Goal: Task Accomplishment & Management: Manage account settings

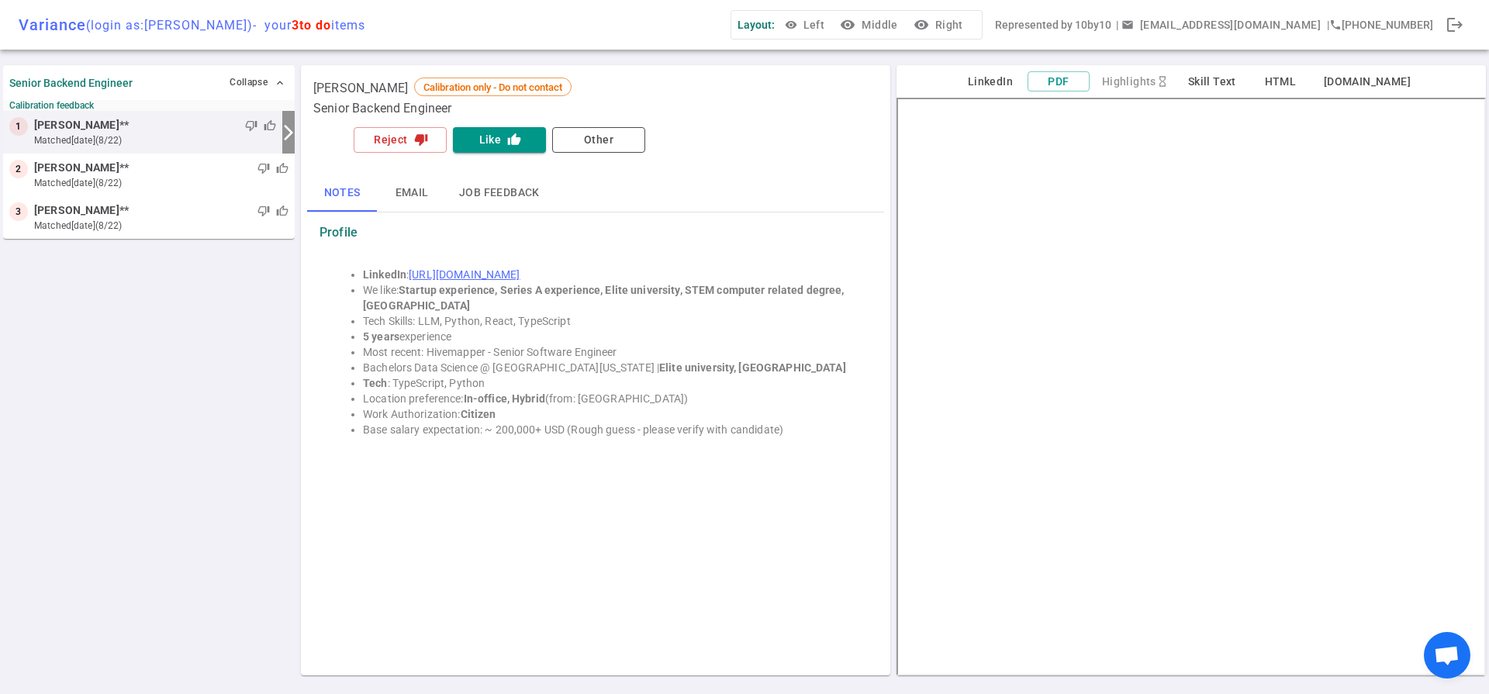
click at [100, 108] on small "Calibration feedback" at bounding box center [148, 105] width 279 height 11
click at [122, 80] on strong "Senior Backend Engineer" at bounding box center [70, 83] width 123 height 12
click at [254, 85] on button "Collapse expand_less" at bounding box center [257, 82] width 63 height 22
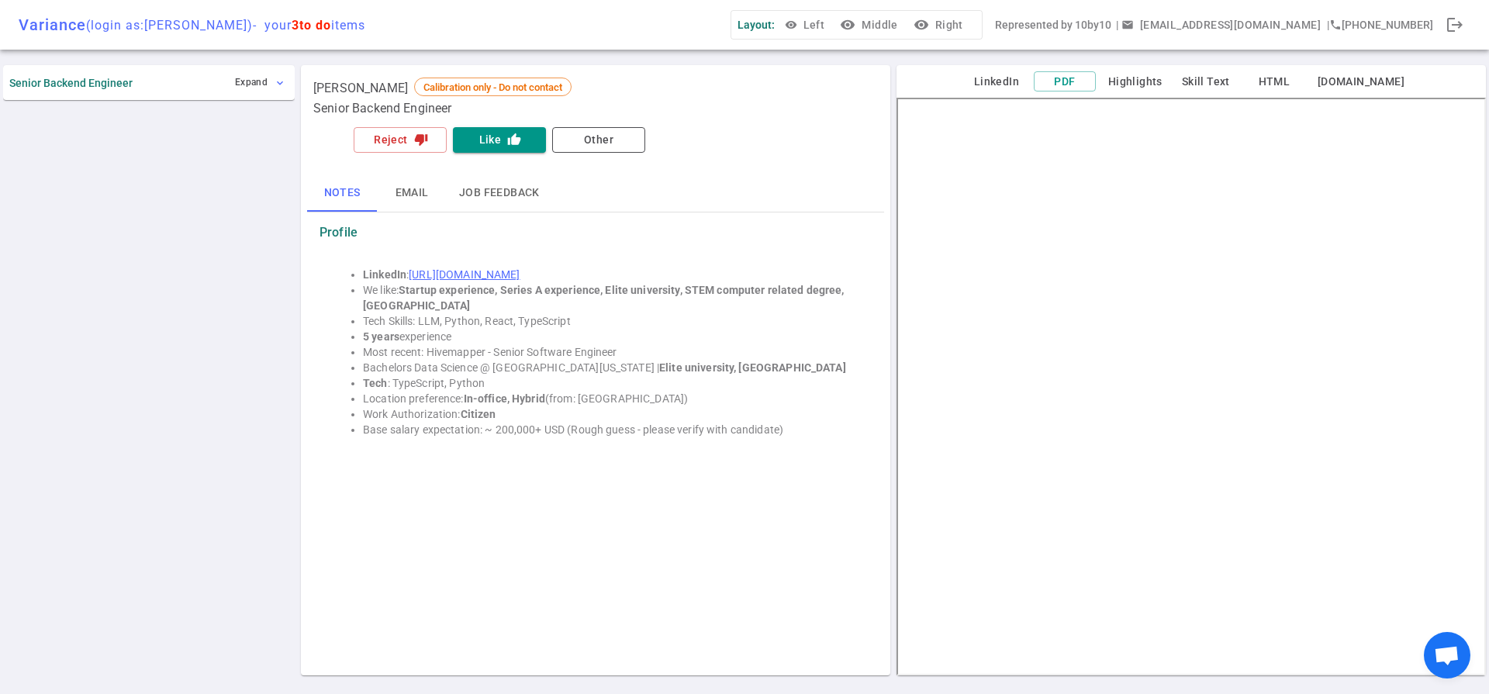
click at [254, 85] on button "Expand expand_more" at bounding box center [259, 82] width 57 height 22
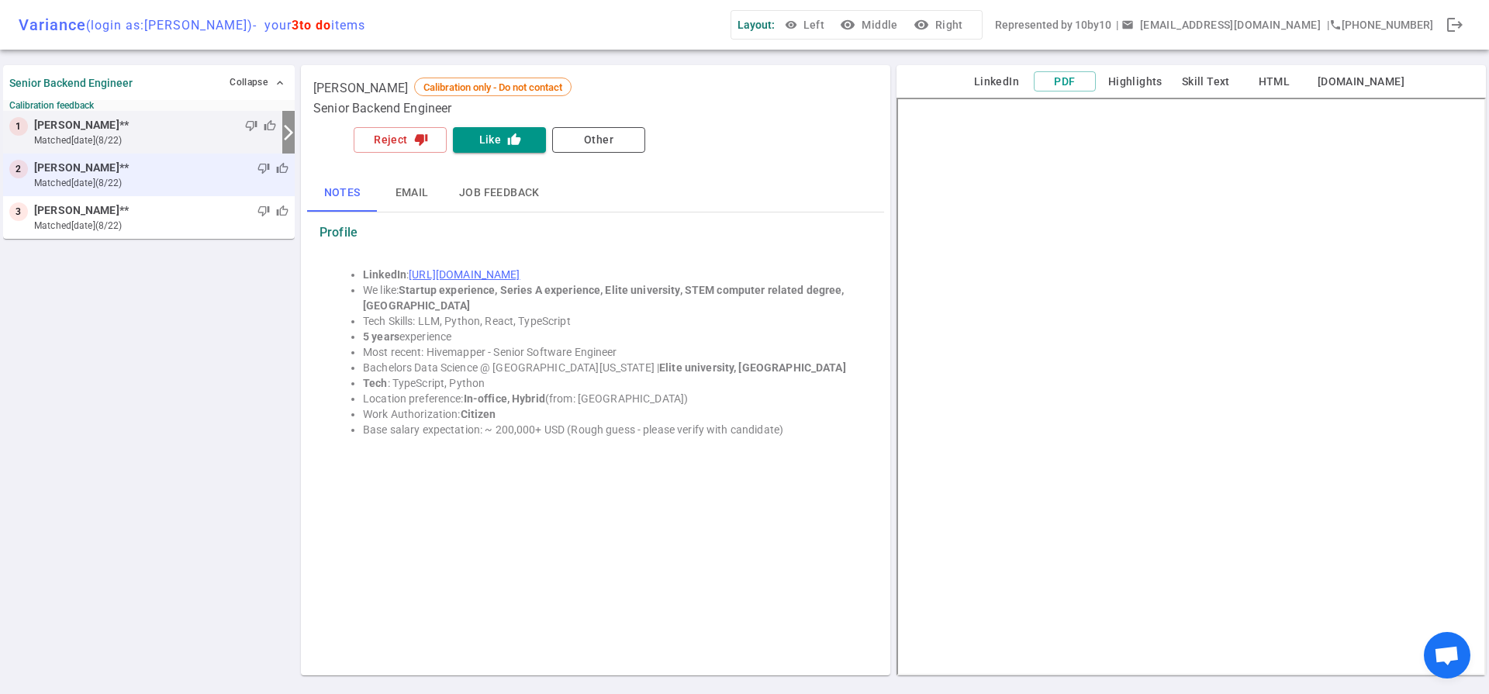
click at [181, 156] on div "2 [PERSON_NAME] ** thumb_down thumb_up matched [DATE] (8/22)" at bounding box center [149, 175] width 292 height 43
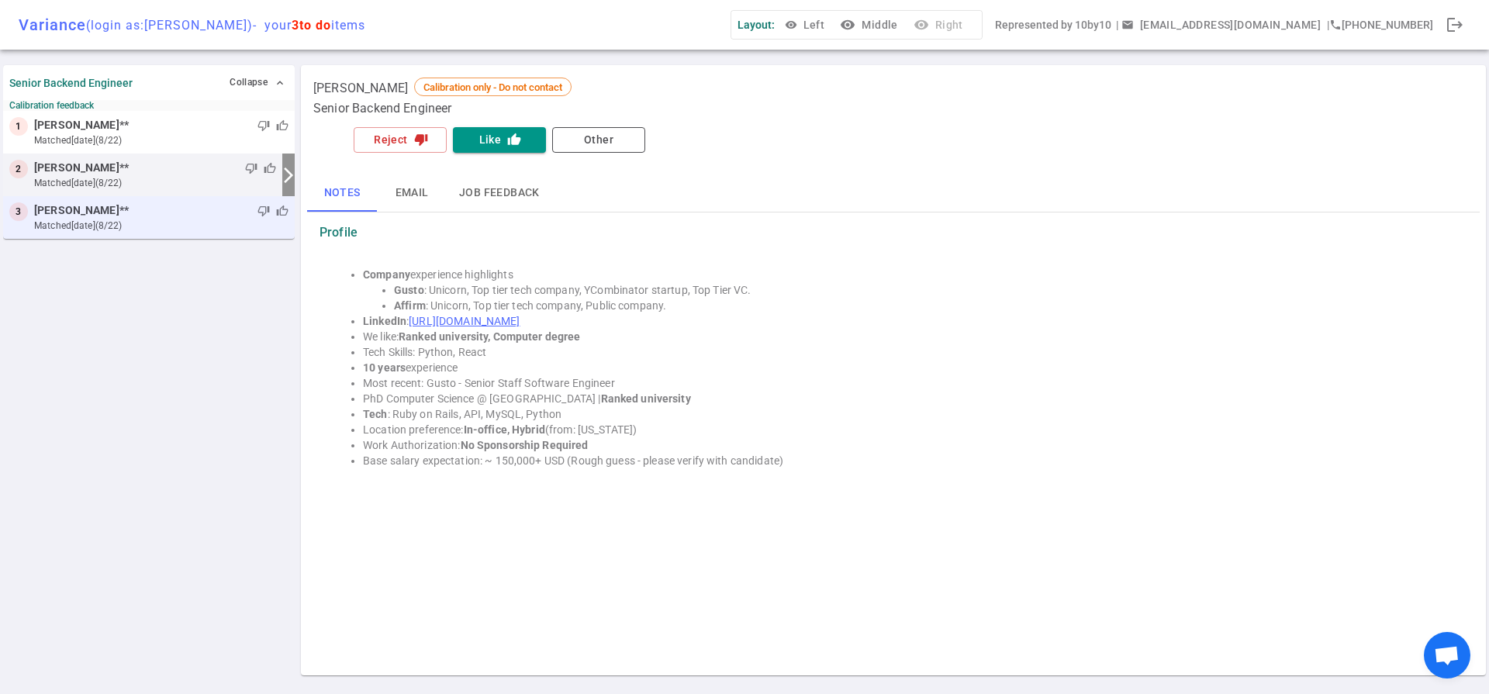
click at [181, 212] on div "thumb_down thumb_up" at bounding box center [209, 211] width 160 height 16
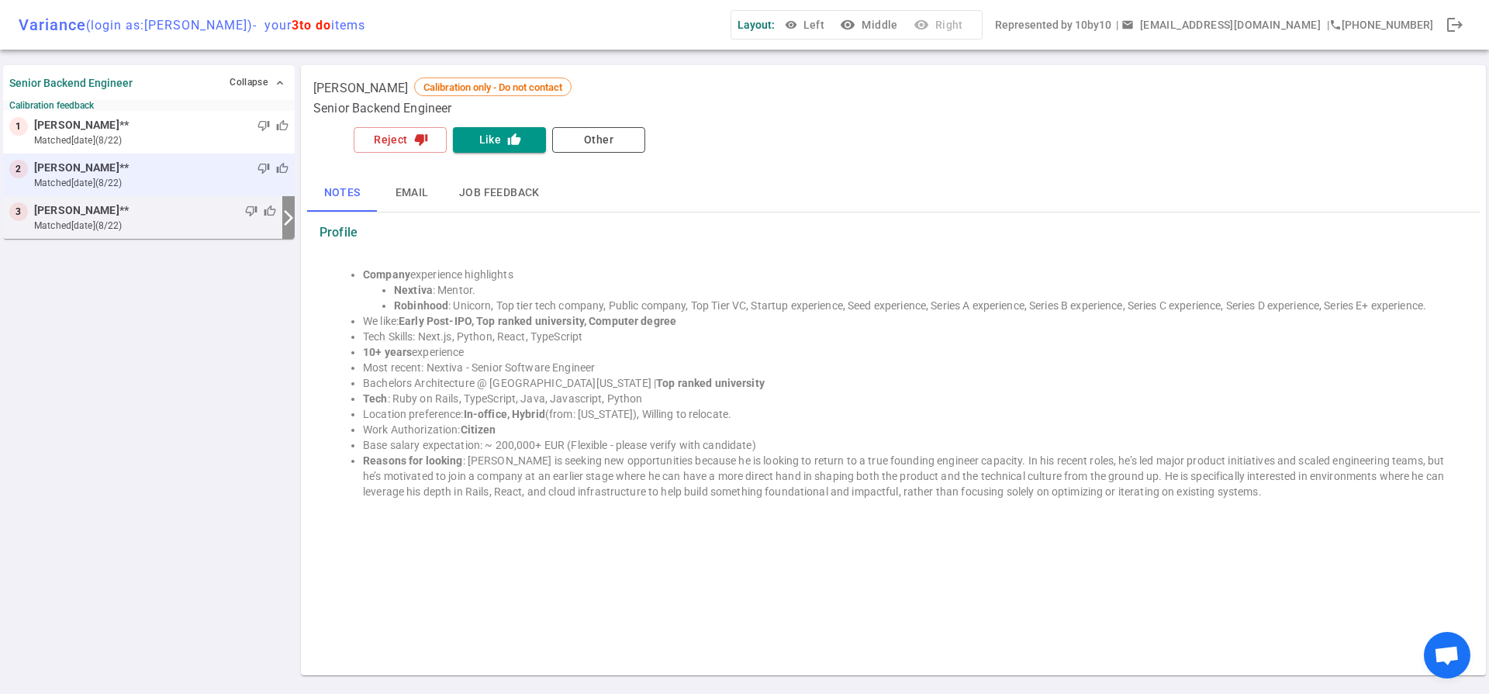
click at [187, 180] on small "matched [DATE] (8/22)" at bounding box center [161, 183] width 254 height 14
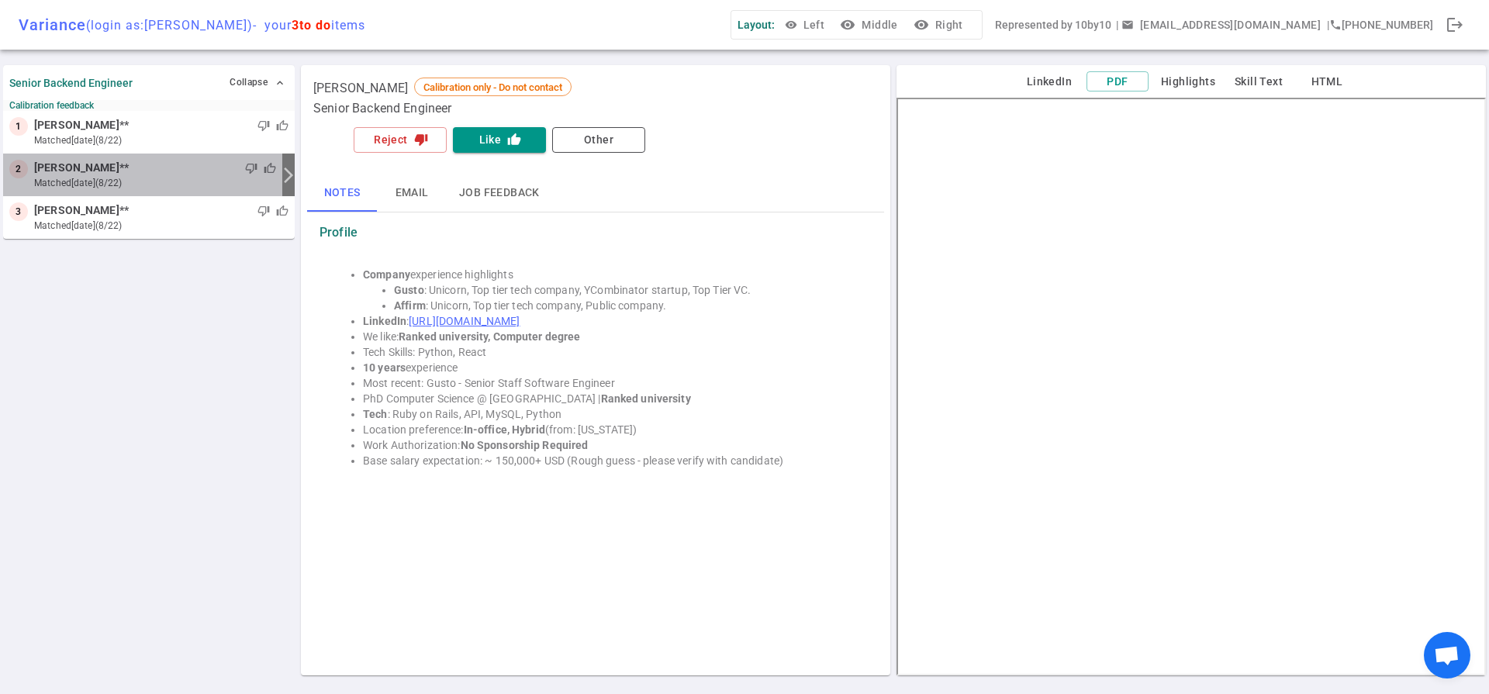
click at [194, 156] on div "2 [PERSON_NAME] ** thumb_down thumb_up matched [DATE] (8/22)" at bounding box center [142, 175] width 279 height 43
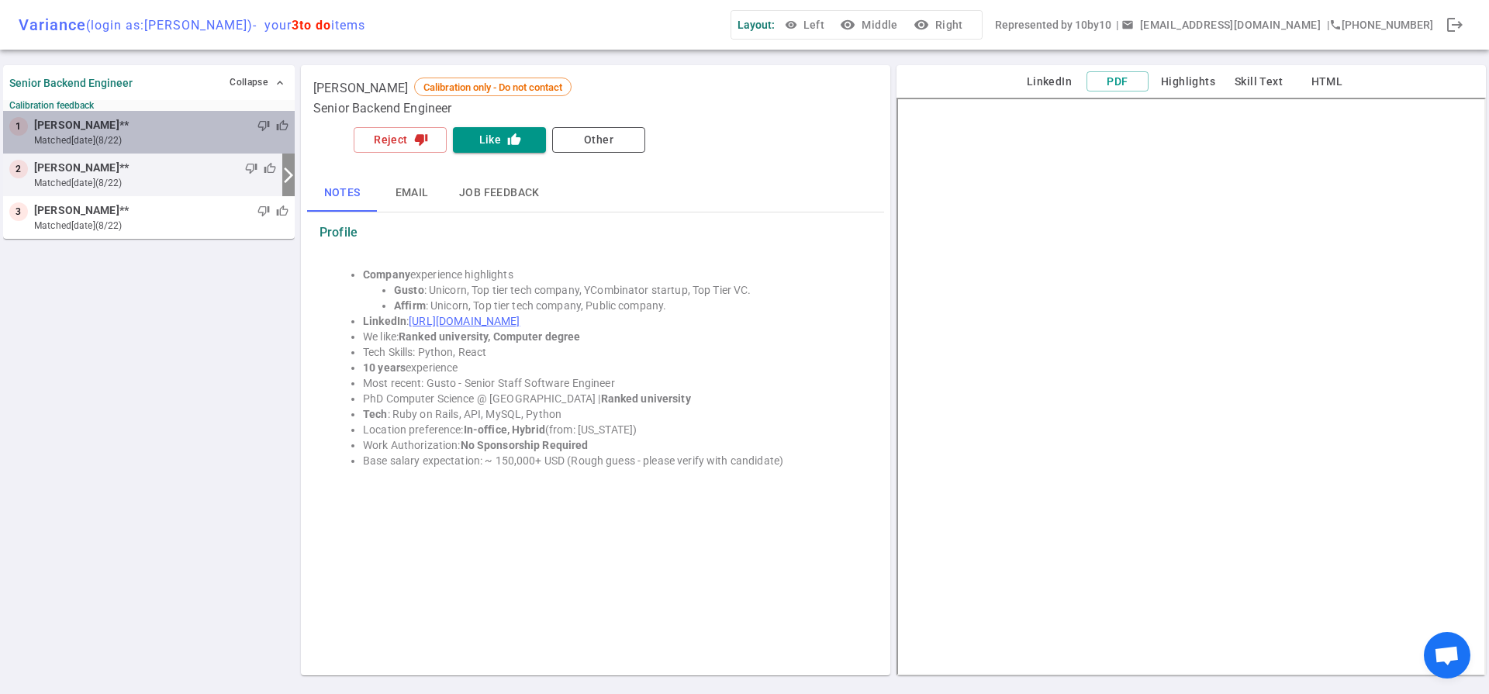
click at [201, 143] on small "matched [DATE] (8/22)" at bounding box center [161, 140] width 254 height 14
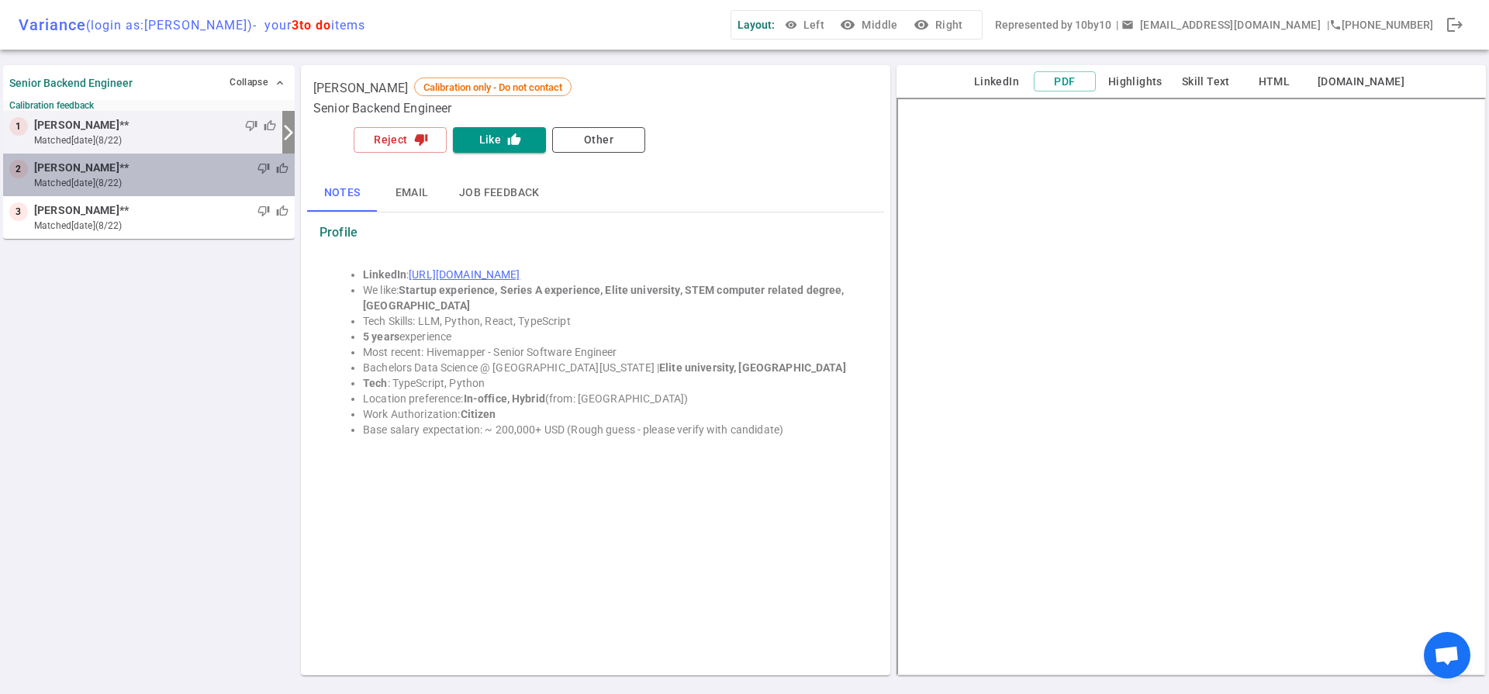
click at [198, 183] on small "matched [DATE] (8/22)" at bounding box center [161, 183] width 254 height 14
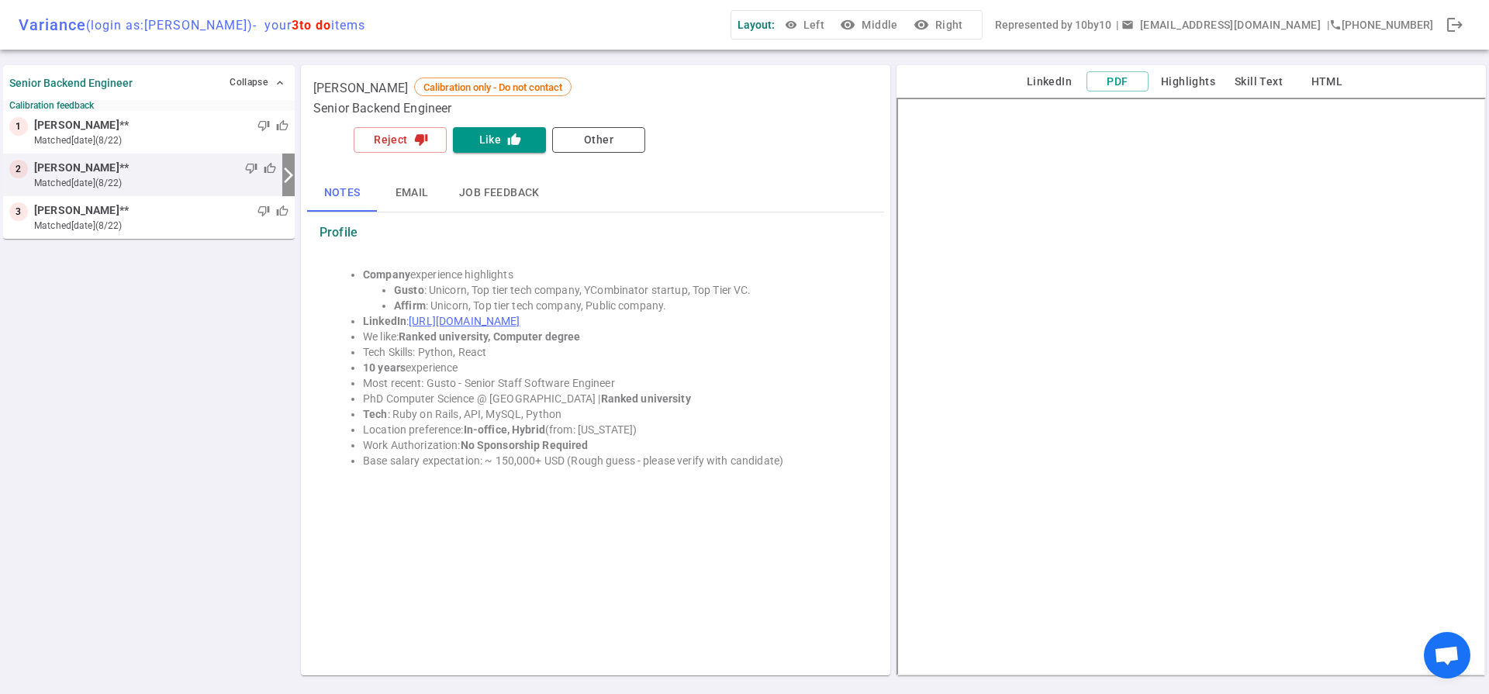
click at [31, 36] on div "Variance (login as: [PERSON_NAME] ) - your 3 to do items Layout: visibility Lef…" at bounding box center [744, 25] width 1489 height 50
click at [47, 85] on strong "Senior Backend Engineer" at bounding box center [70, 83] width 123 height 12
